Goal: Task Accomplishment & Management: Use online tool/utility

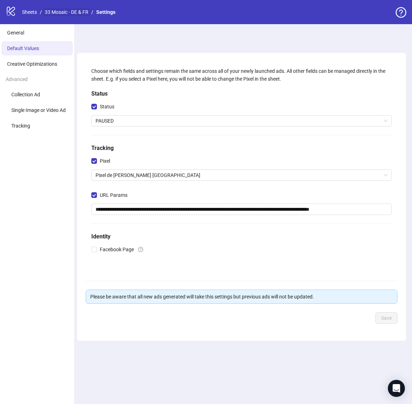
click at [72, 14] on link "33 Mosaic - DE & FR" at bounding box center [66, 12] width 47 height 8
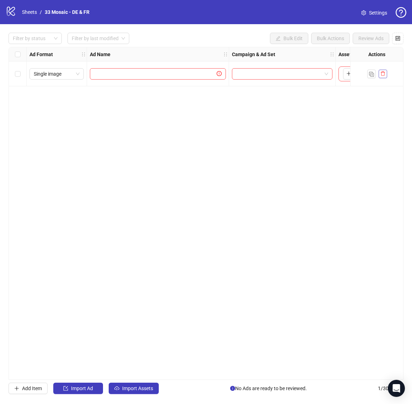
click at [382, 73] on icon "delete" at bounding box center [383, 73] width 5 height 5
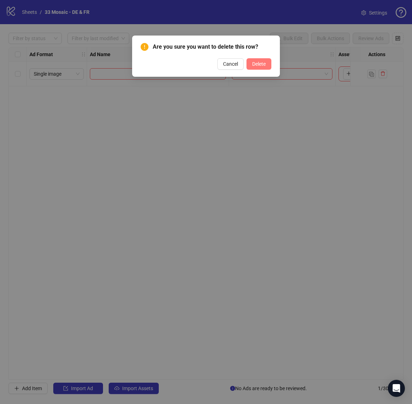
click at [264, 65] on span "Delete" at bounding box center [259, 64] width 14 height 6
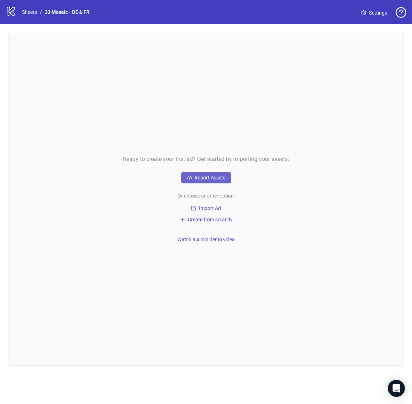
click at [206, 175] on span "Import Assets" at bounding box center [210, 178] width 31 height 6
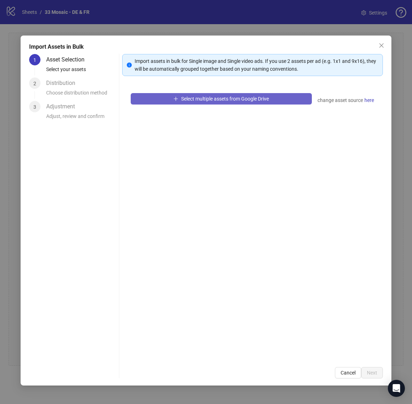
click at [243, 100] on span "Select multiple assets from Google Drive" at bounding box center [225, 99] width 88 height 6
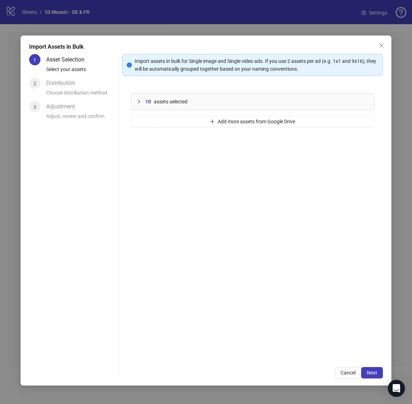
click at [184, 128] on div "10 assets selected Add more assets from Google Drive" at bounding box center [252, 222] width 261 height 274
click at [177, 124] on button "Add more assets from Google Drive" at bounding box center [253, 121] width 244 height 11
click at [149, 120] on button "Add more assets from Google Drive" at bounding box center [253, 121] width 244 height 11
click at [170, 117] on button "Add more assets from Google Drive" at bounding box center [253, 121] width 244 height 11
click at [150, 122] on button "Add more assets from Google Drive" at bounding box center [253, 121] width 244 height 11
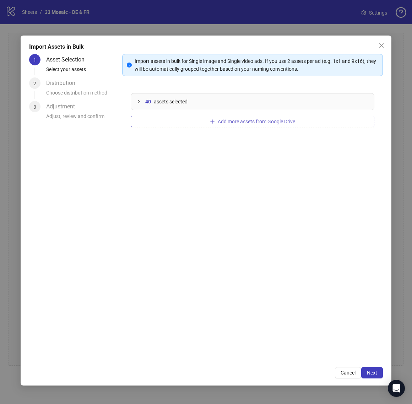
click at [199, 121] on button "Add more assets from Google Drive" at bounding box center [253, 121] width 244 height 11
click at [139, 106] on div "52 assets selected" at bounding box center [252, 101] width 243 height 16
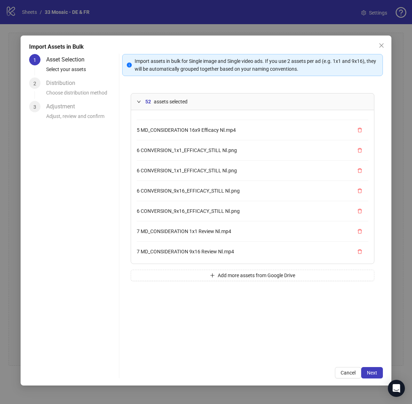
scroll to position [905, 0]
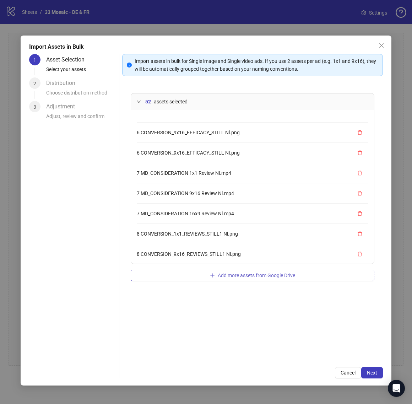
click at [165, 276] on button "Add more assets from Google Drive" at bounding box center [253, 275] width 244 height 11
click at [145, 338] on div "52 assets selected 5 MD_CONSIDERATION 1x1 Efficacy Fr.mp4 5 MD_CONSIDERATION 9x…" at bounding box center [252, 222] width 261 height 274
click at [369, 370] on span "Next" at bounding box center [372, 373] width 10 height 6
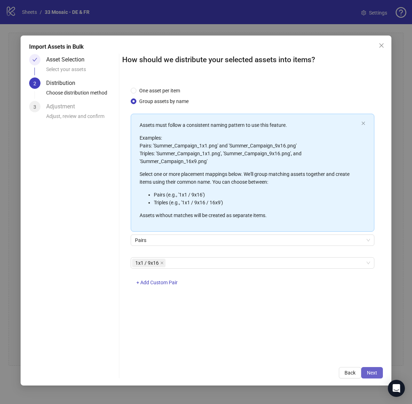
click at [366, 373] on button "Next" at bounding box center [372, 372] width 22 height 11
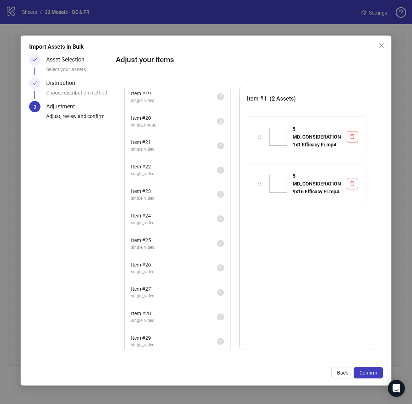
scroll to position [520, 0]
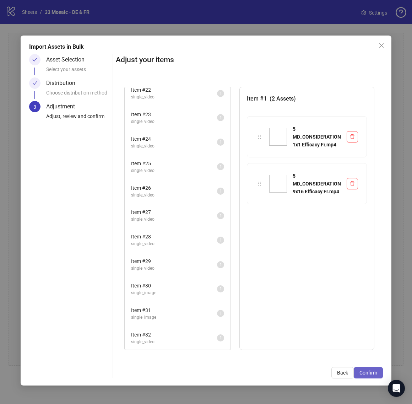
click at [372, 377] on button "Confirm" at bounding box center [368, 372] width 29 height 11
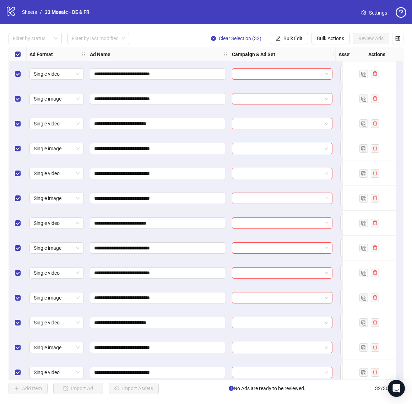
click at [133, 57] on div "Ad Name" at bounding box center [158, 54] width 142 height 14
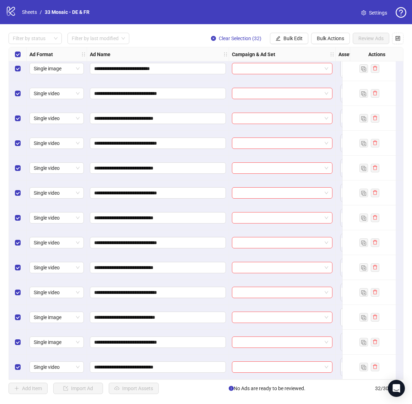
scroll to position [480, 0]
click at [33, 38] on div at bounding box center [31, 38] width 43 height 10
click at [87, 37] on input "search" at bounding box center [95, 38] width 47 height 11
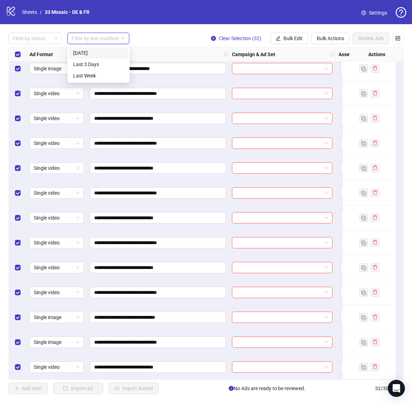
click at [87, 37] on input "search" at bounding box center [95, 38] width 47 height 11
